Goal: Navigation & Orientation: Find specific page/section

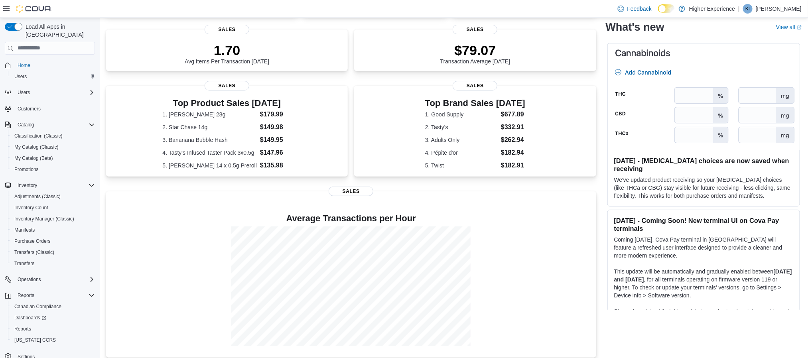
scroll to position [109, 0]
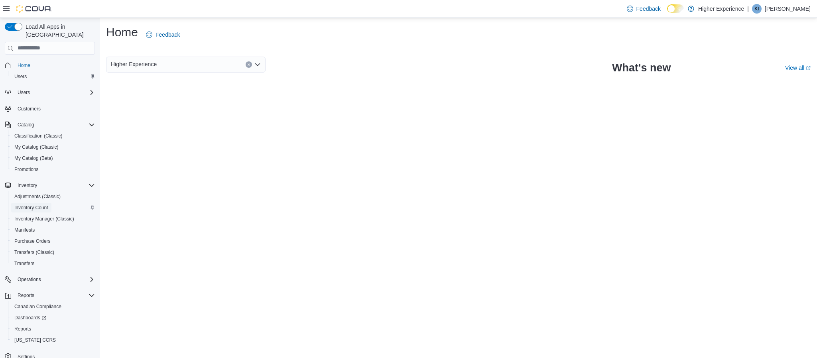
click at [34, 204] on span "Inventory Count" at bounding box center [31, 207] width 34 height 6
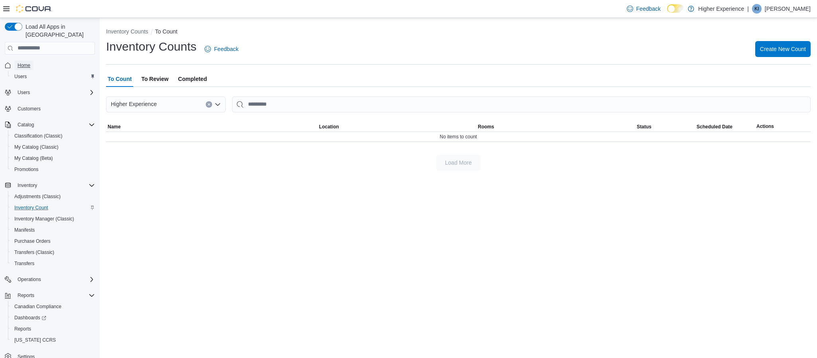
click at [24, 62] on span "Home" at bounding box center [24, 65] width 13 height 6
